Goal: Download file/media

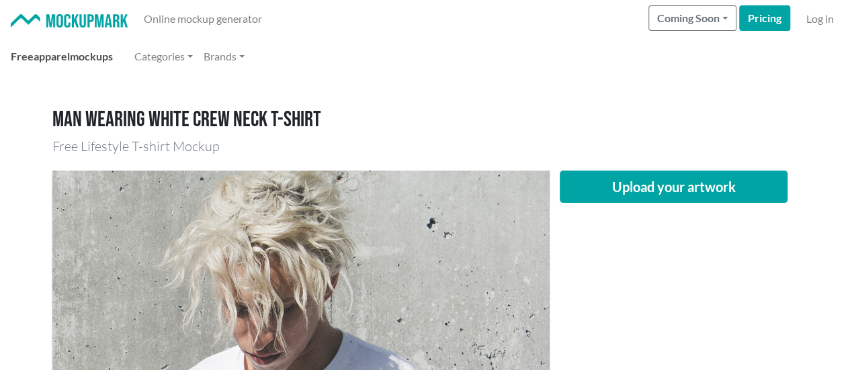
click at [67, 53] on span "apparel" at bounding box center [52, 56] width 36 height 13
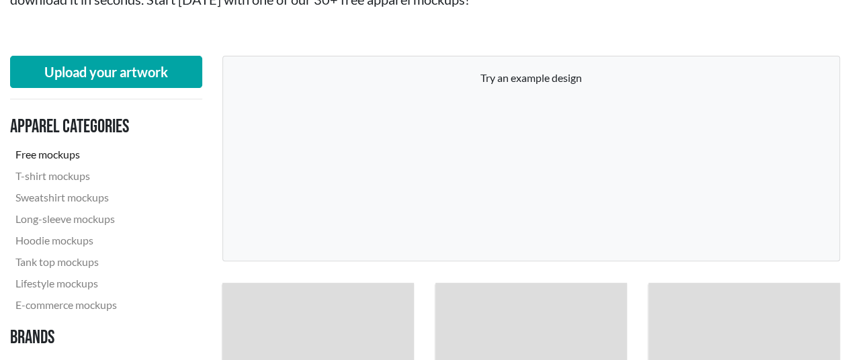
scroll to position [202, 0]
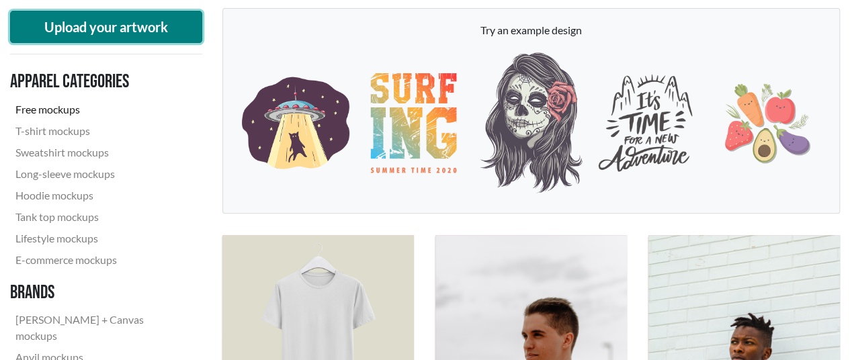
click at [94, 24] on button "Upload your artwork" at bounding box center [106, 27] width 192 height 32
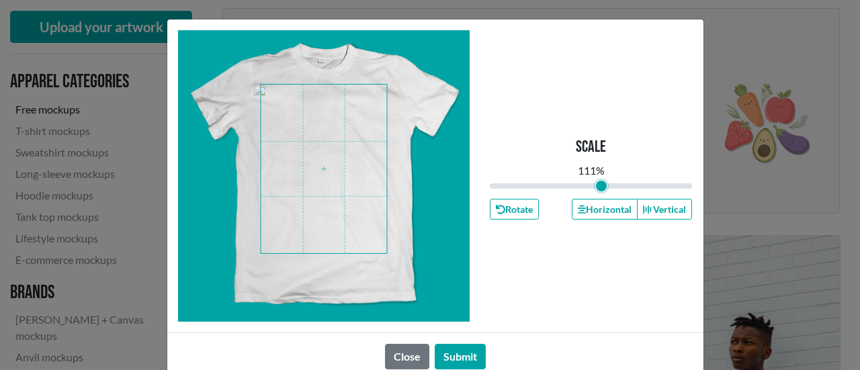
type input "1.11"
click at [595, 186] on input "range" at bounding box center [591, 186] width 203 height 15
click at [466, 354] on button "Submit" at bounding box center [460, 357] width 51 height 26
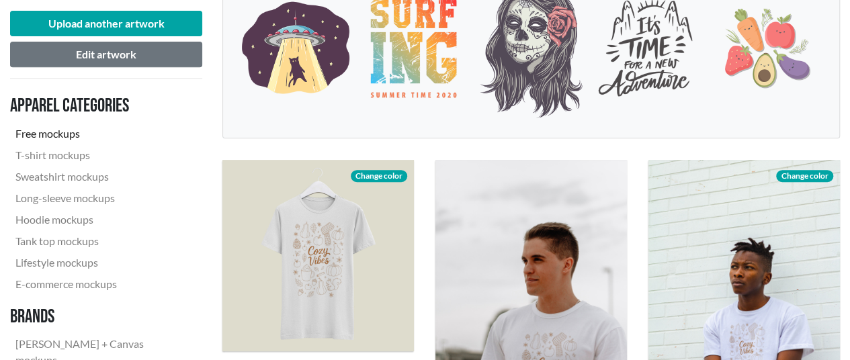
scroll to position [403, 0]
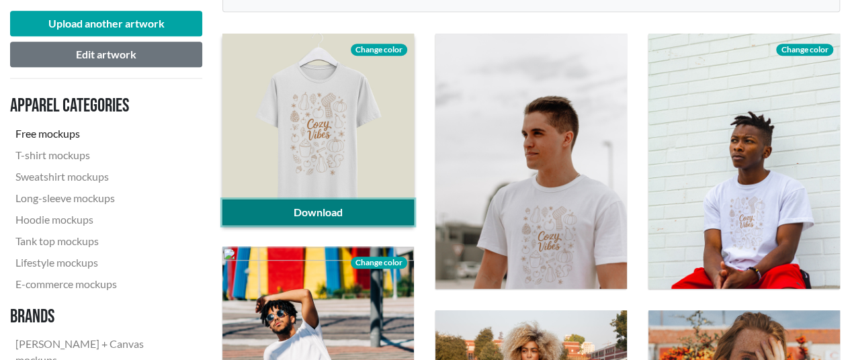
click at [370, 214] on link "Download" at bounding box center [317, 213] width 191 height 26
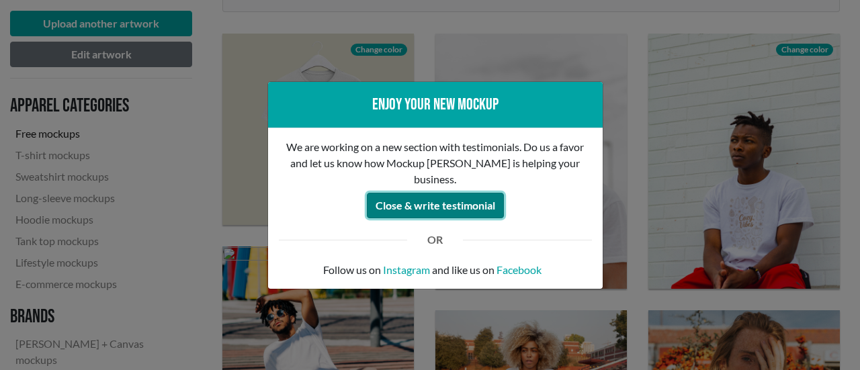
click at [410, 193] on button "Close & write testimonial" at bounding box center [435, 206] width 137 height 26
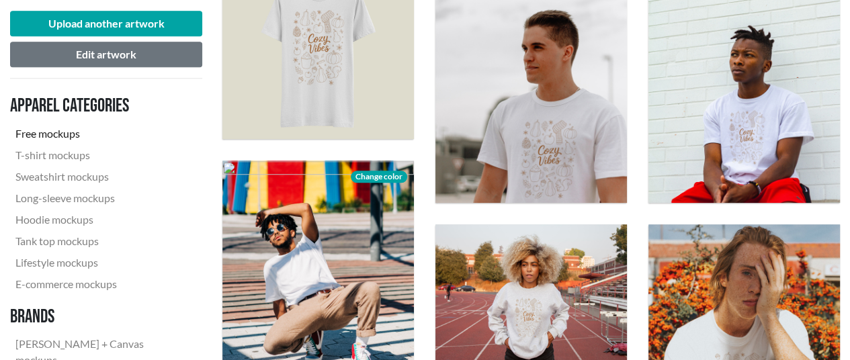
scroll to position [605, 0]
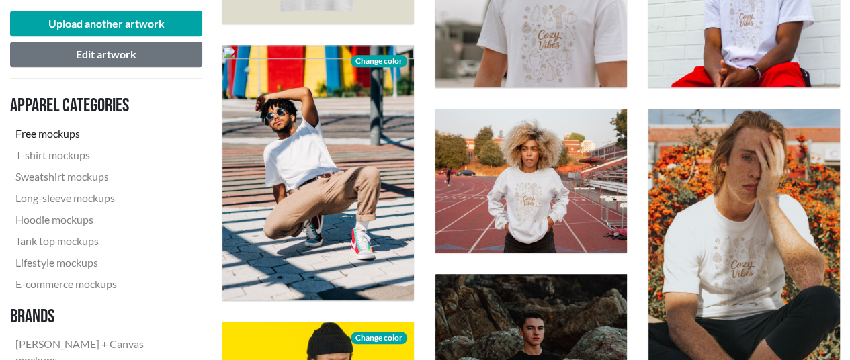
click at [200, 200] on nav "Apparel categories Free mockups T-shirt mockups Sweatshirt mockups Long-sleeve …" at bounding box center [106, 264] width 192 height 351
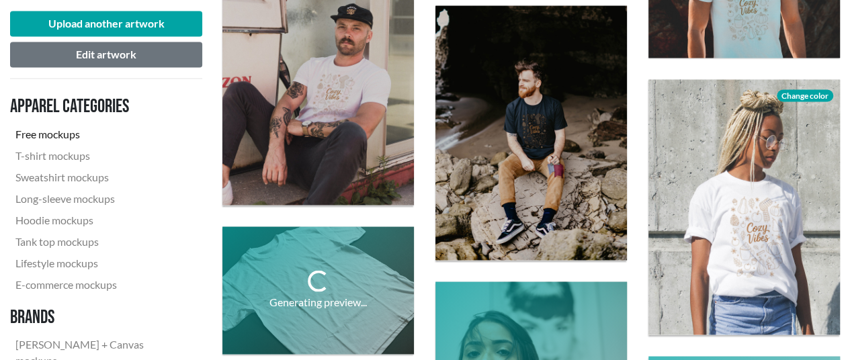
scroll to position [1209, 0]
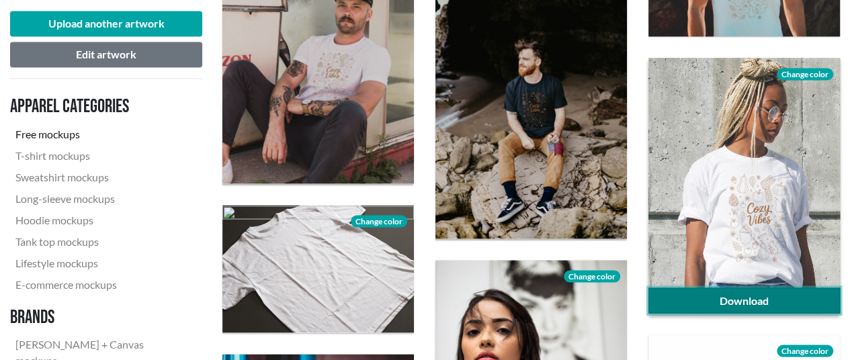
click at [788, 300] on link "Download" at bounding box center [743, 301] width 191 height 26
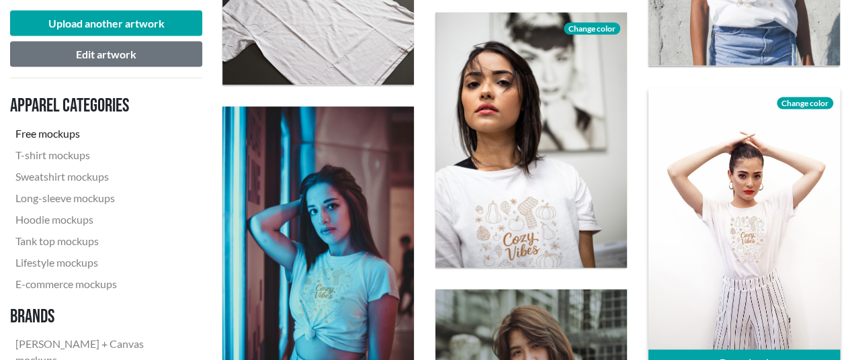
scroll to position [1478, 0]
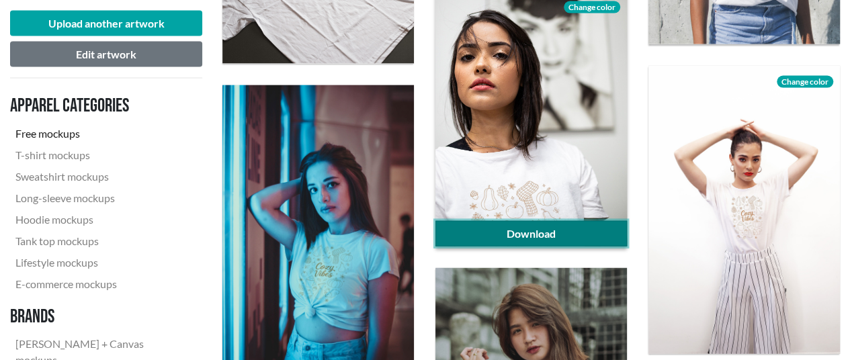
click at [527, 236] on link "Download" at bounding box center [530, 234] width 191 height 26
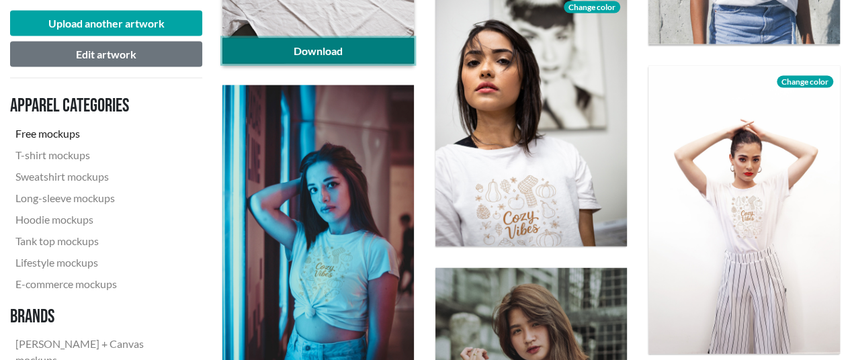
click at [331, 52] on link "Download" at bounding box center [317, 51] width 191 height 26
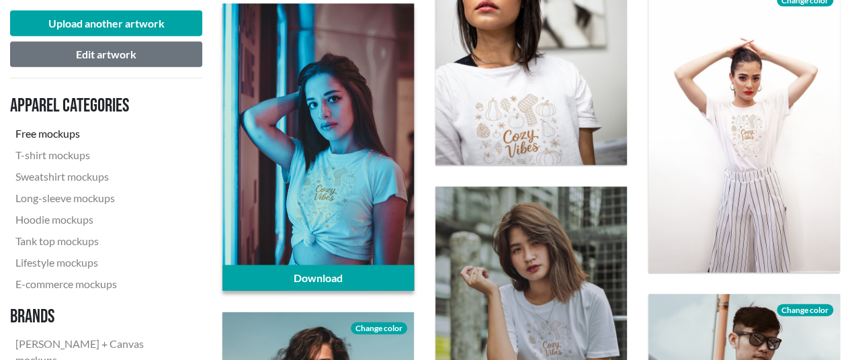
scroll to position [1814, 0]
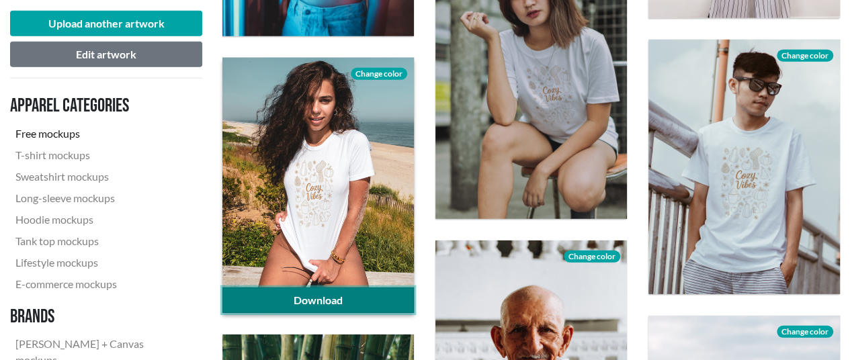
click at [344, 294] on link "Download" at bounding box center [317, 301] width 191 height 26
